Goal: Book appointment/travel/reservation

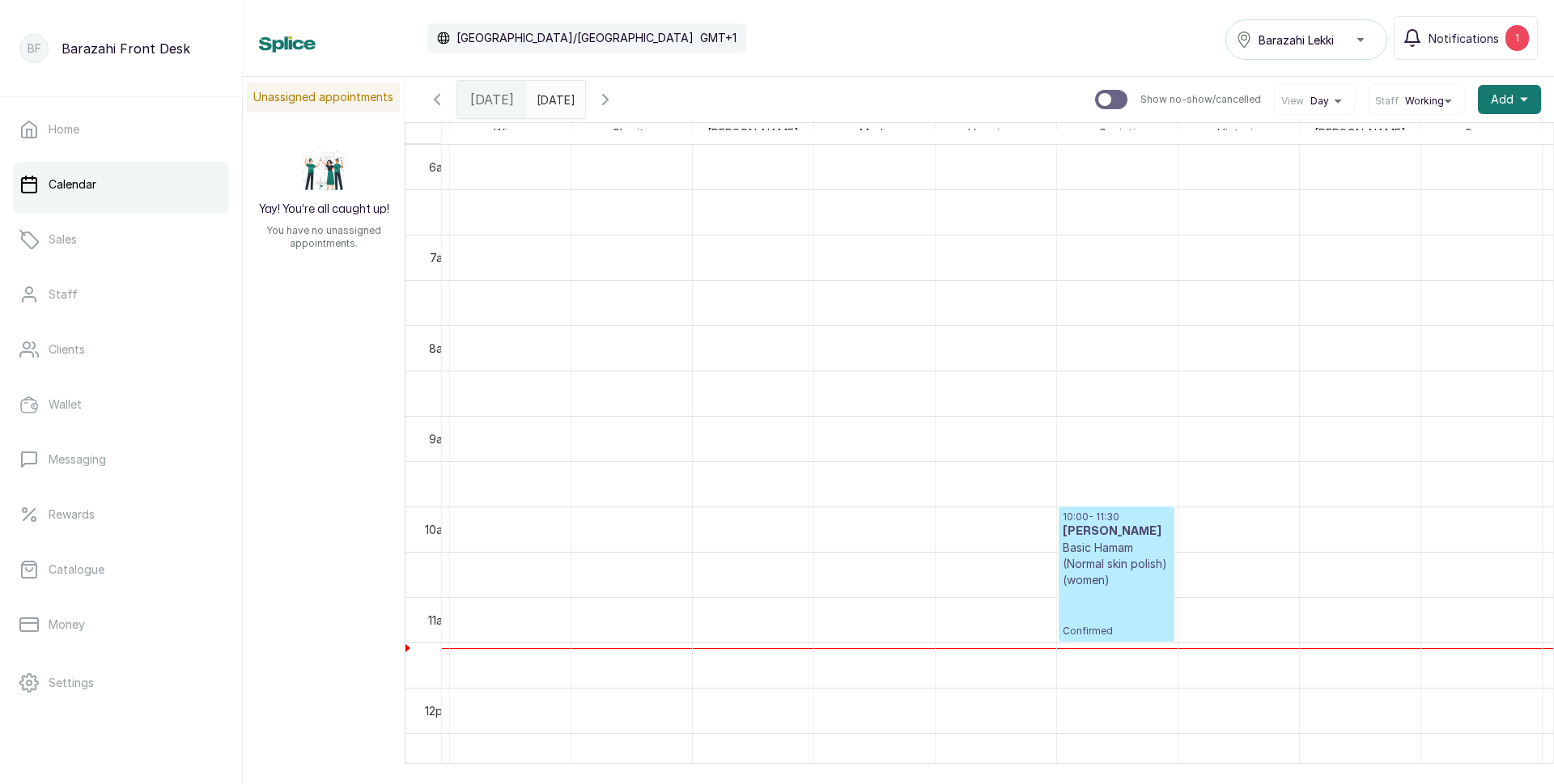
scroll to position [0, 379]
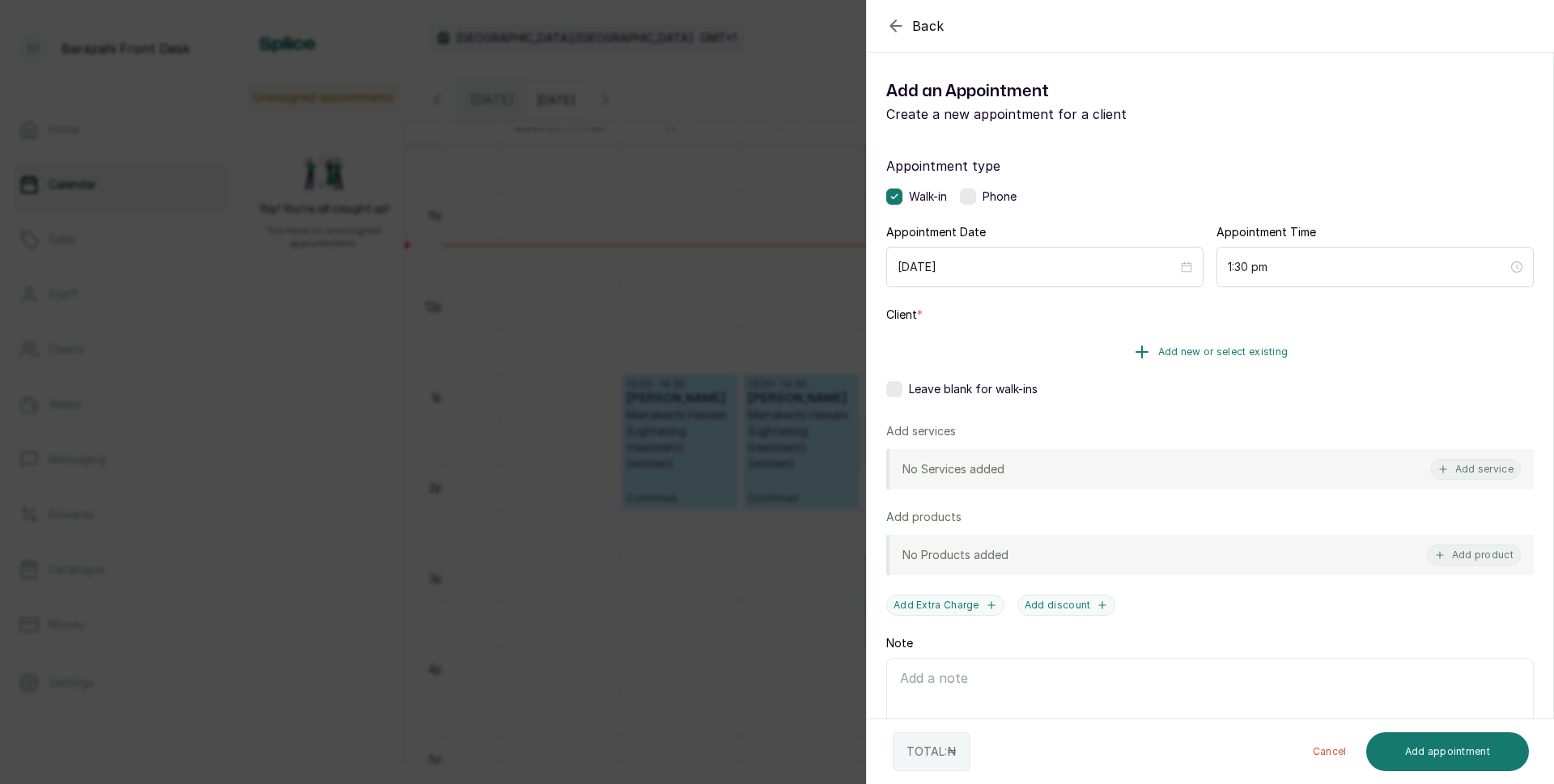
click at [1135, 348] on icon "button" at bounding box center [1141, 351] width 19 height 19
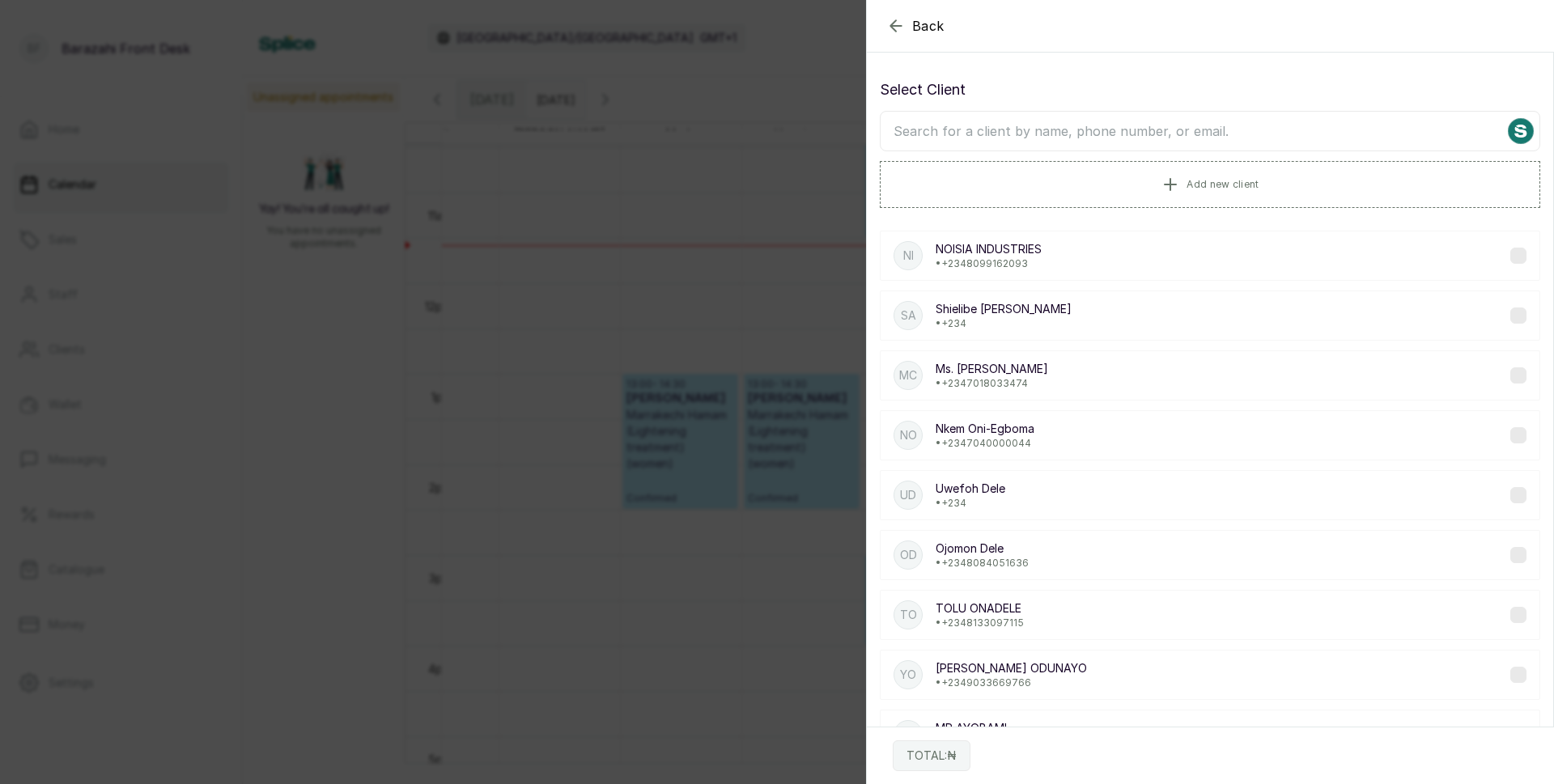
click at [991, 137] on input "text" at bounding box center [1210, 132] width 660 height 41
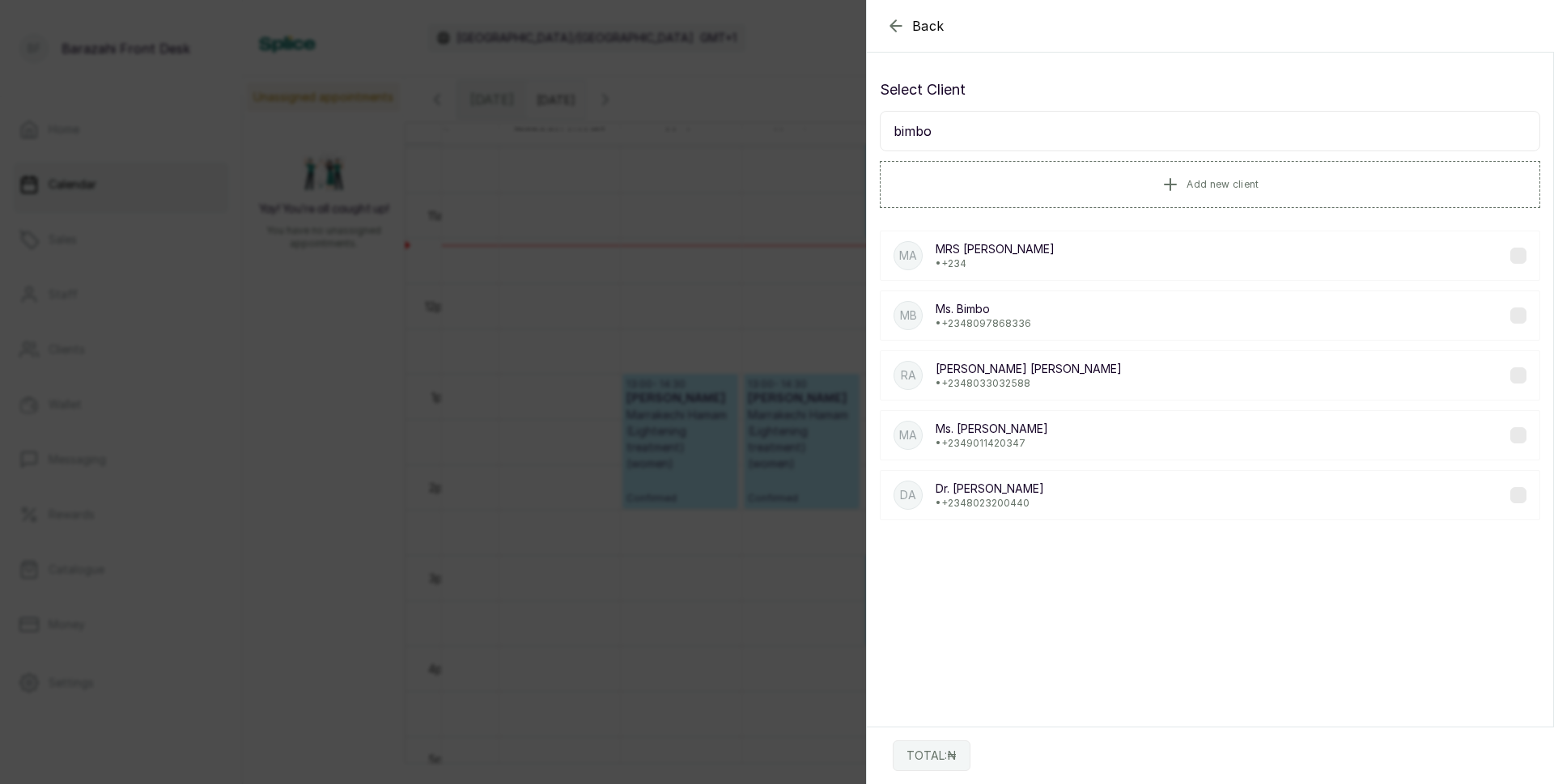
type input "bimbo"
click at [1072, 322] on div "MB Ms. Bimbo • [PHONE_NUMBER]" at bounding box center [1210, 315] width 660 height 50
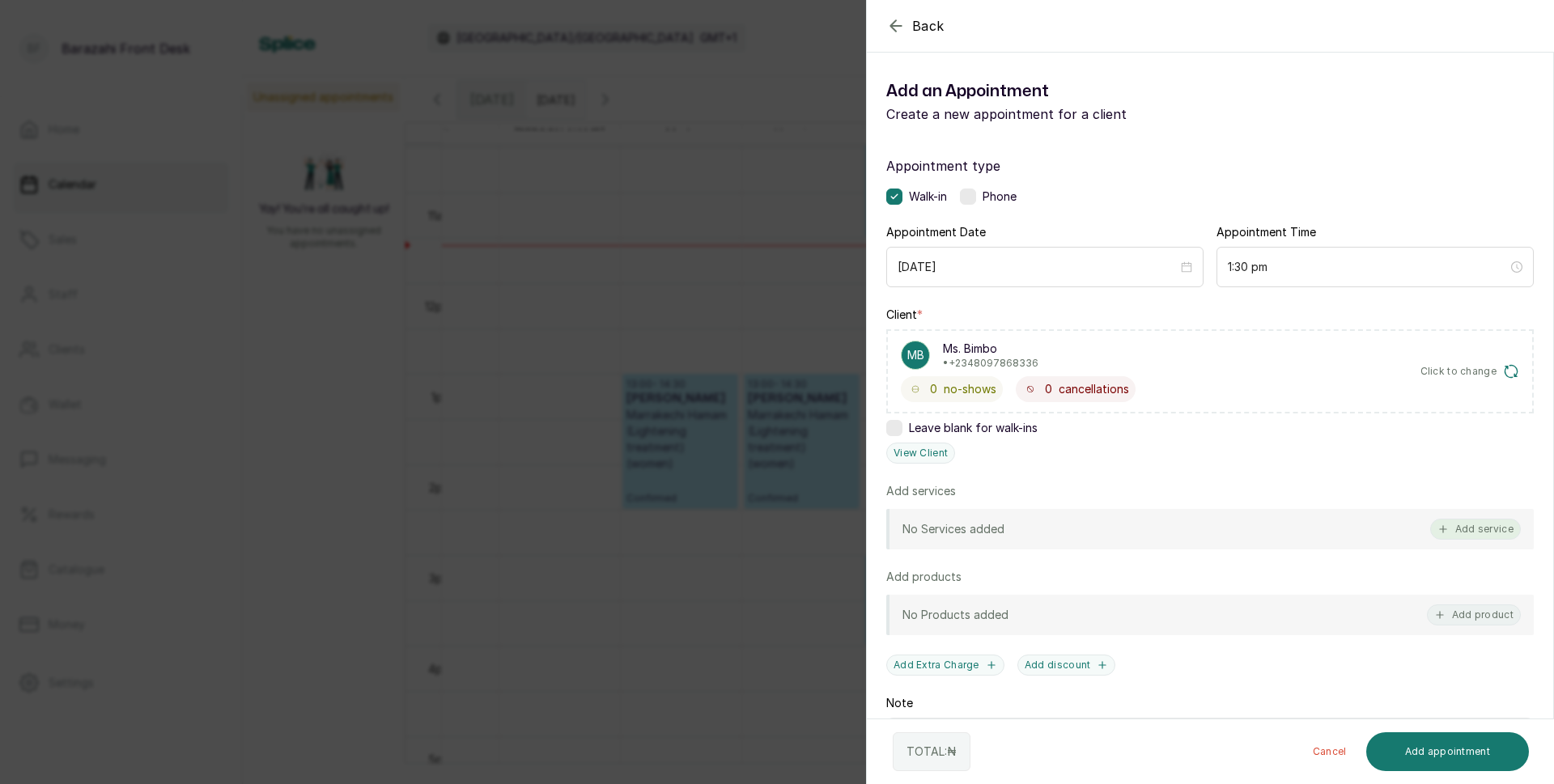
click at [1454, 526] on button "Add service" at bounding box center [1476, 529] width 91 height 21
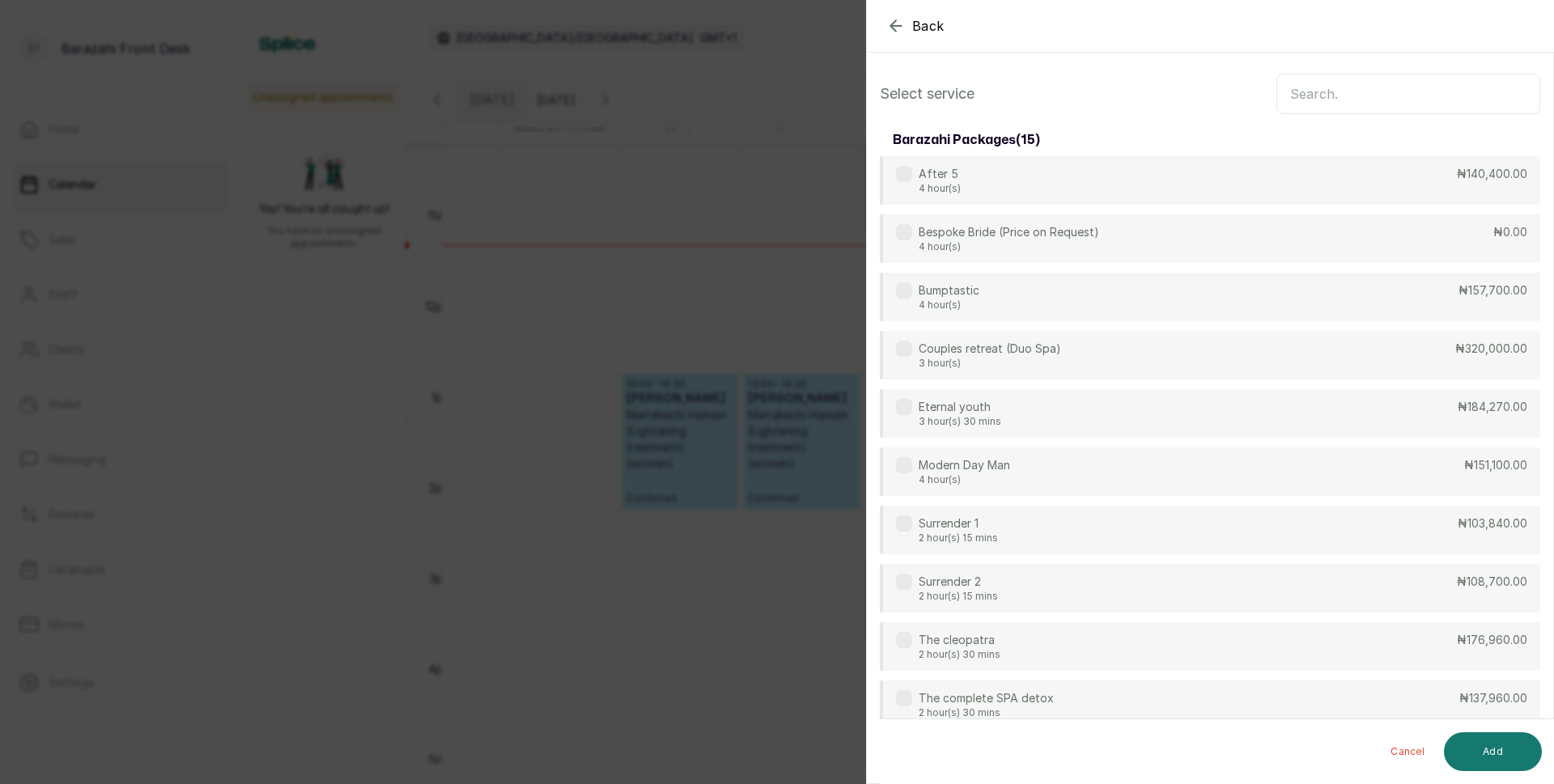
scroll to position [0, 0]
click at [1335, 108] on input "text" at bounding box center [1408, 99] width 264 height 41
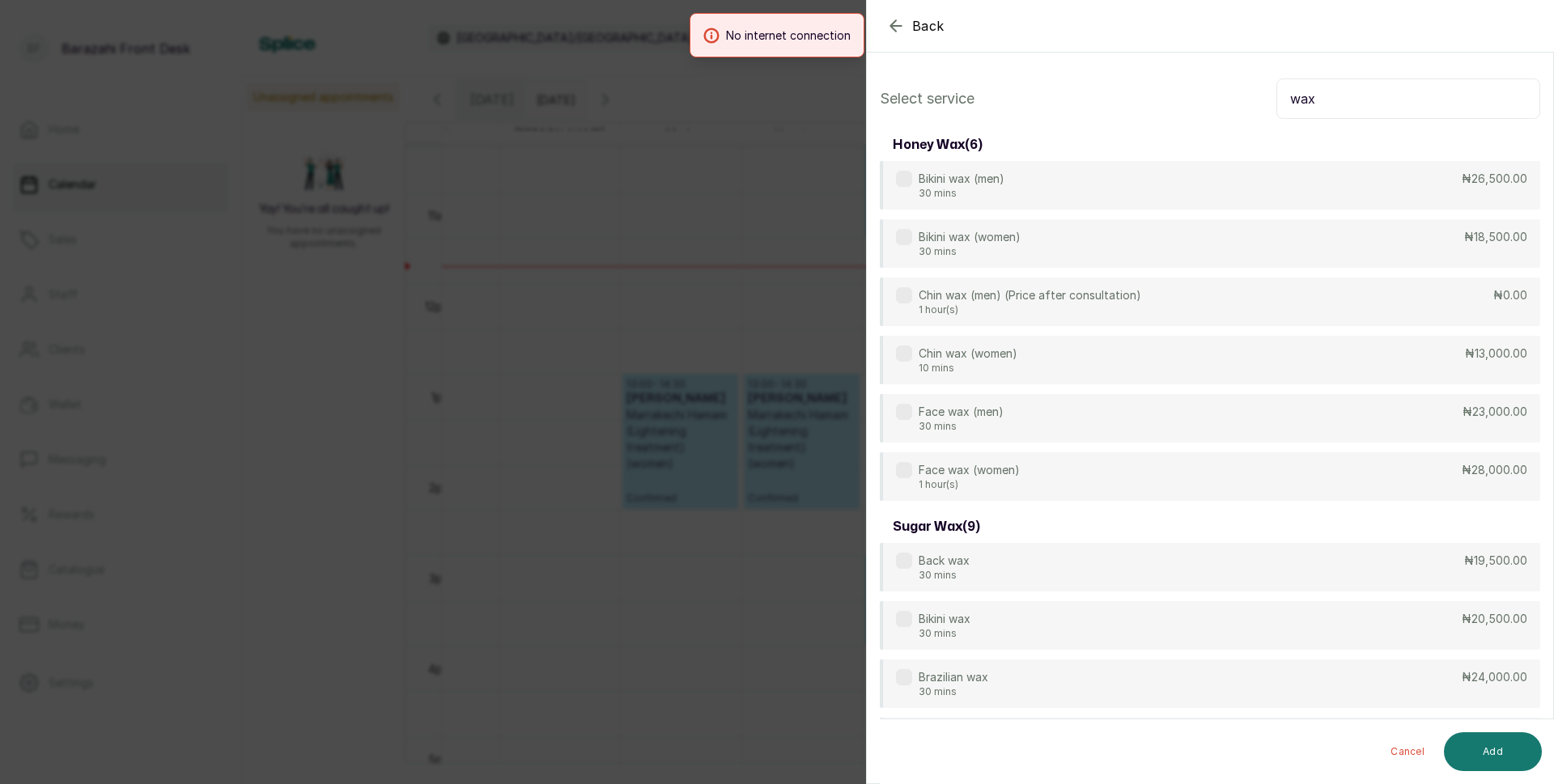
type input "wax"
click at [781, 142] on div "Back Add Appointment Select service wax honey wax ( 6 ) Bikini wax (men) 30 min…" at bounding box center [777, 392] width 1554 height 784
click at [768, 120] on div "[DATE] [DATE] Show no-show/cancelled View Day Staff Working Add +" at bounding box center [979, 99] width 1150 height 45
